Goal: Task Accomplishment & Management: Manage account settings

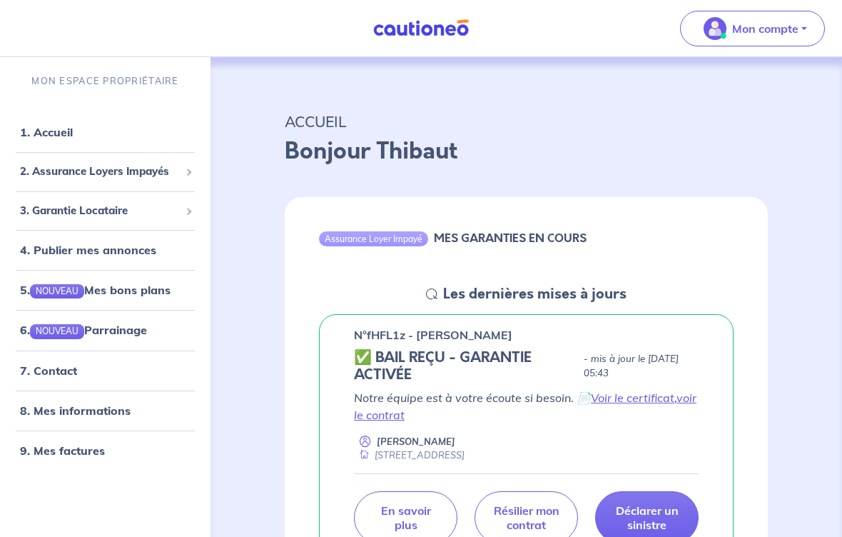
click at [376, 417] on link "voir le contrat" at bounding box center [525, 405] width 342 height 31
click at [168, 175] on span "2. Assurance Loyers Impayés" at bounding box center [100, 171] width 160 height 16
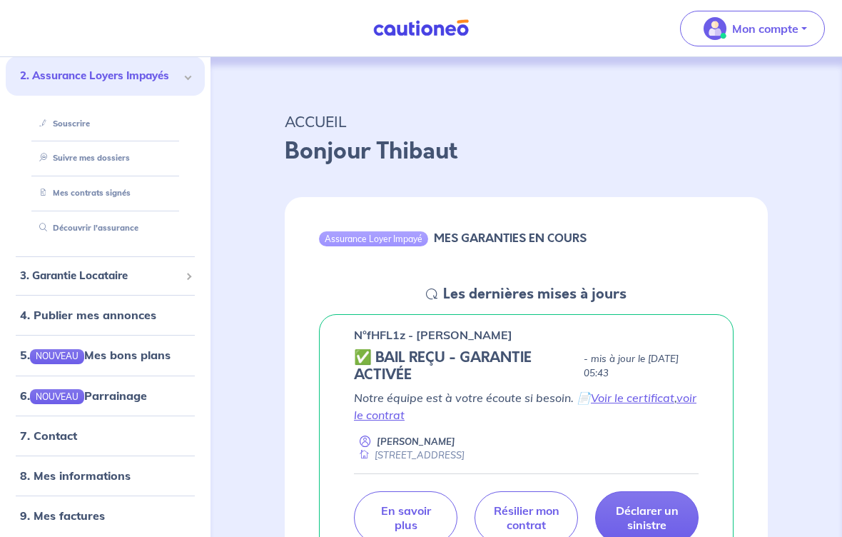
scroll to position [94, 0]
click at [131, 474] on link "8. Mes informations" at bounding box center [75, 476] width 111 height 14
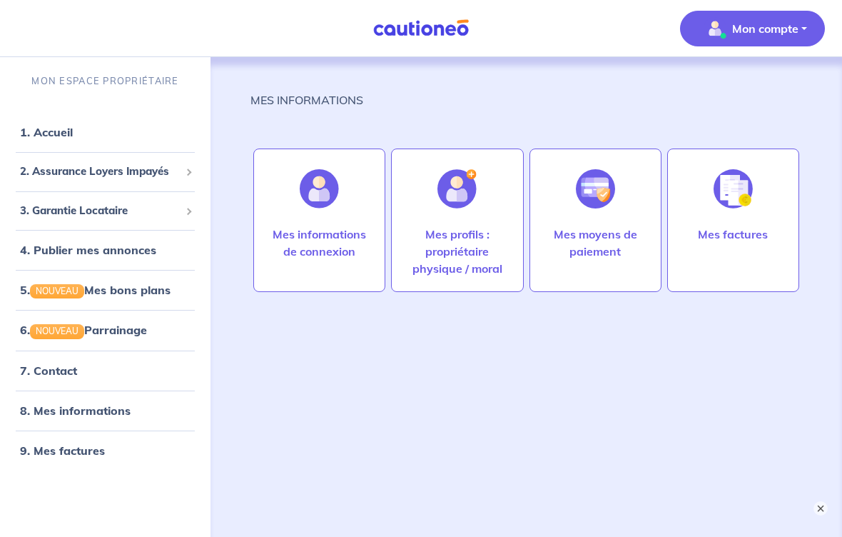
click at [726, 238] on p "Mes factures" at bounding box center [733, 233] width 70 height 17
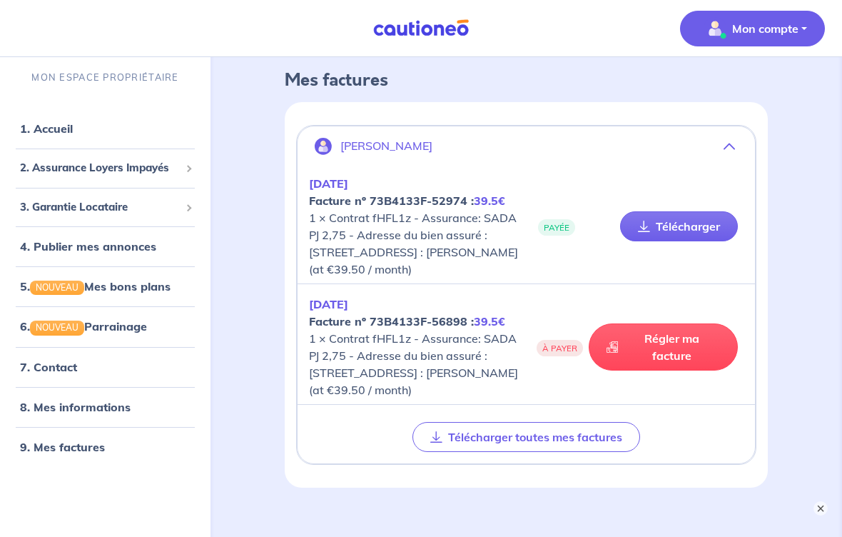
scroll to position [66, 0]
click at [75, 454] on link "9. Mes factures" at bounding box center [62, 447] width 85 height 14
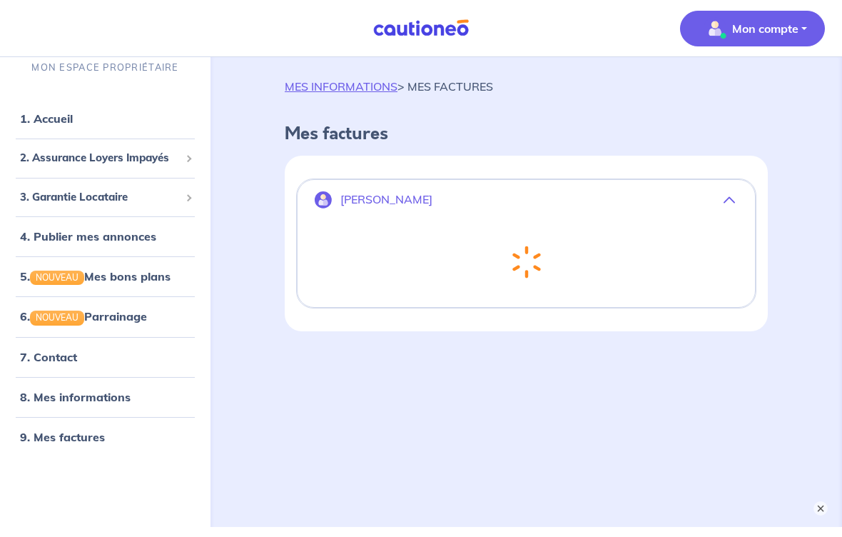
scroll to position [0, 0]
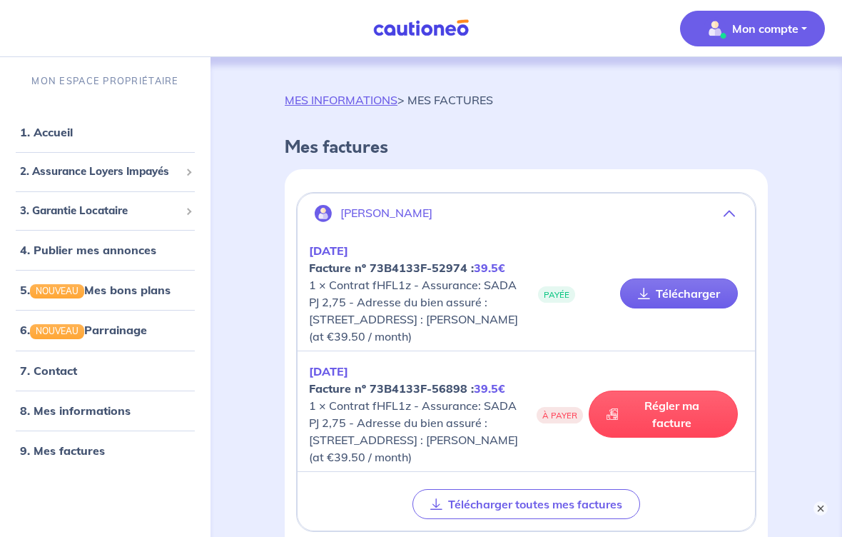
click at [359, 103] on link "MES INFORMATIONS" at bounding box center [341, 100] width 113 height 14
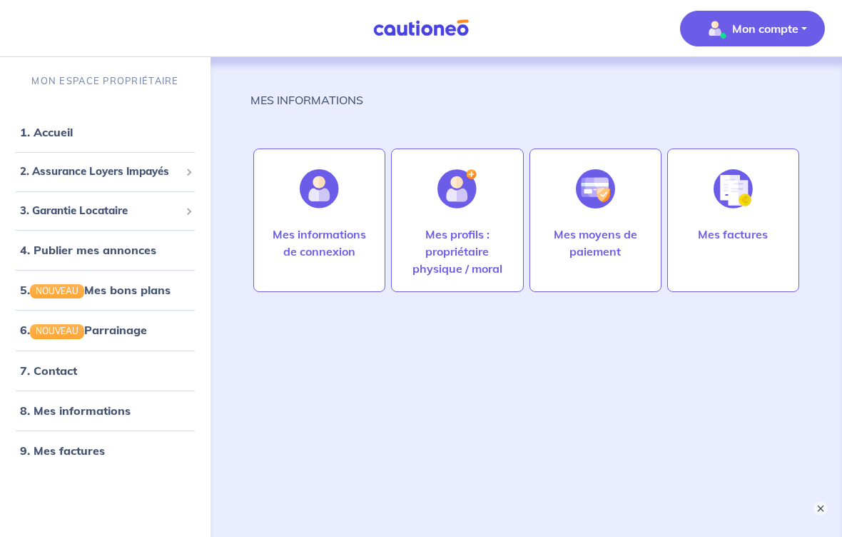
click at [98, 416] on link "8. Mes informations" at bounding box center [75, 410] width 111 height 14
click at [153, 178] on span "2. Assurance Loyers Impayés" at bounding box center [100, 171] width 160 height 16
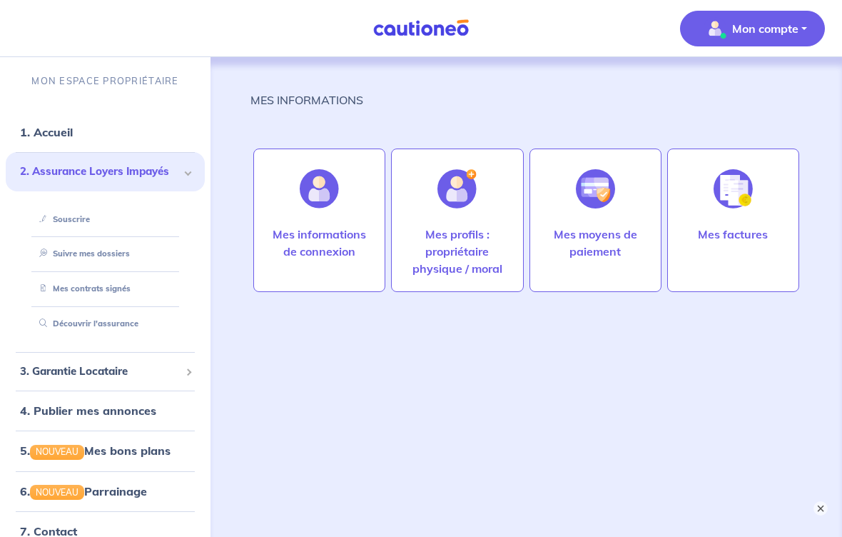
click at [111, 289] on link "Mes contrats signés" at bounding box center [82, 288] width 97 height 10
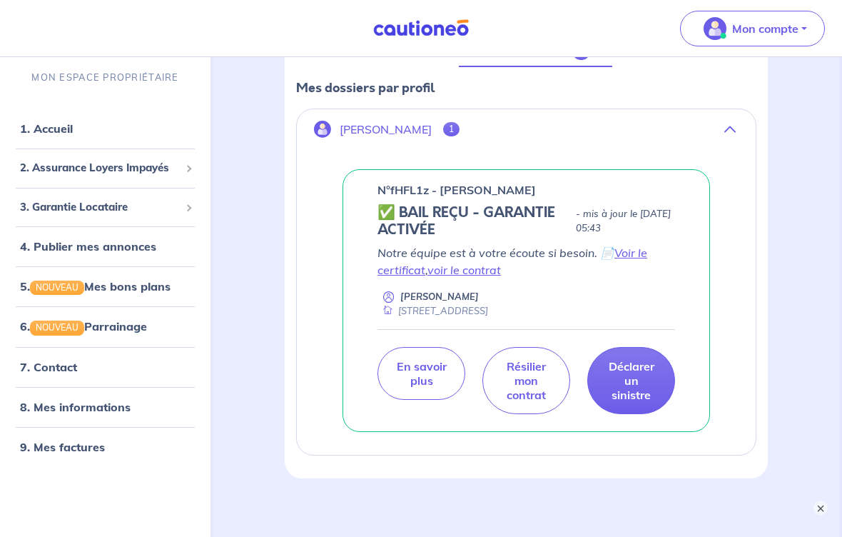
scroll to position [254, 0]
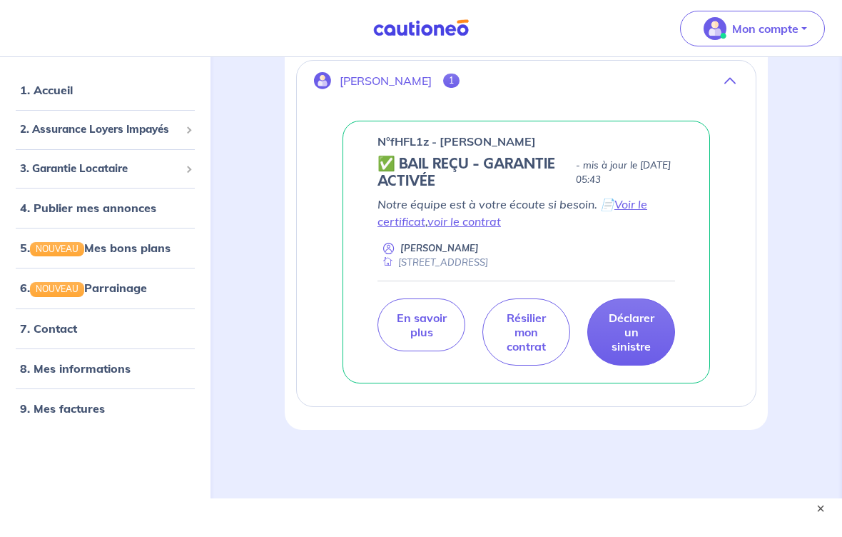
click at [635, 205] on link "Voir le certificat" at bounding box center [512, 212] width 270 height 31
